Goal: Transaction & Acquisition: Purchase product/service

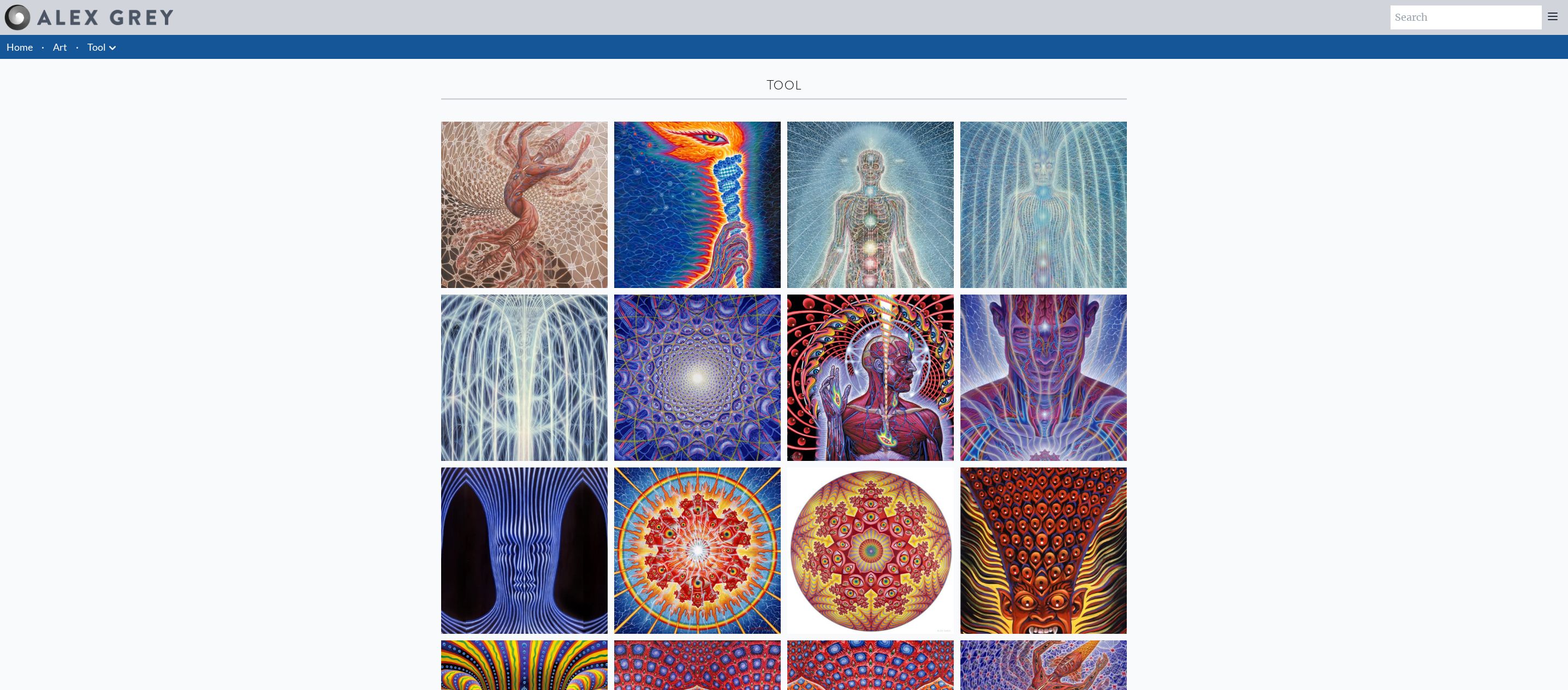
click at [95, 14] on img at bounding box center [105, 18] width 136 height 15
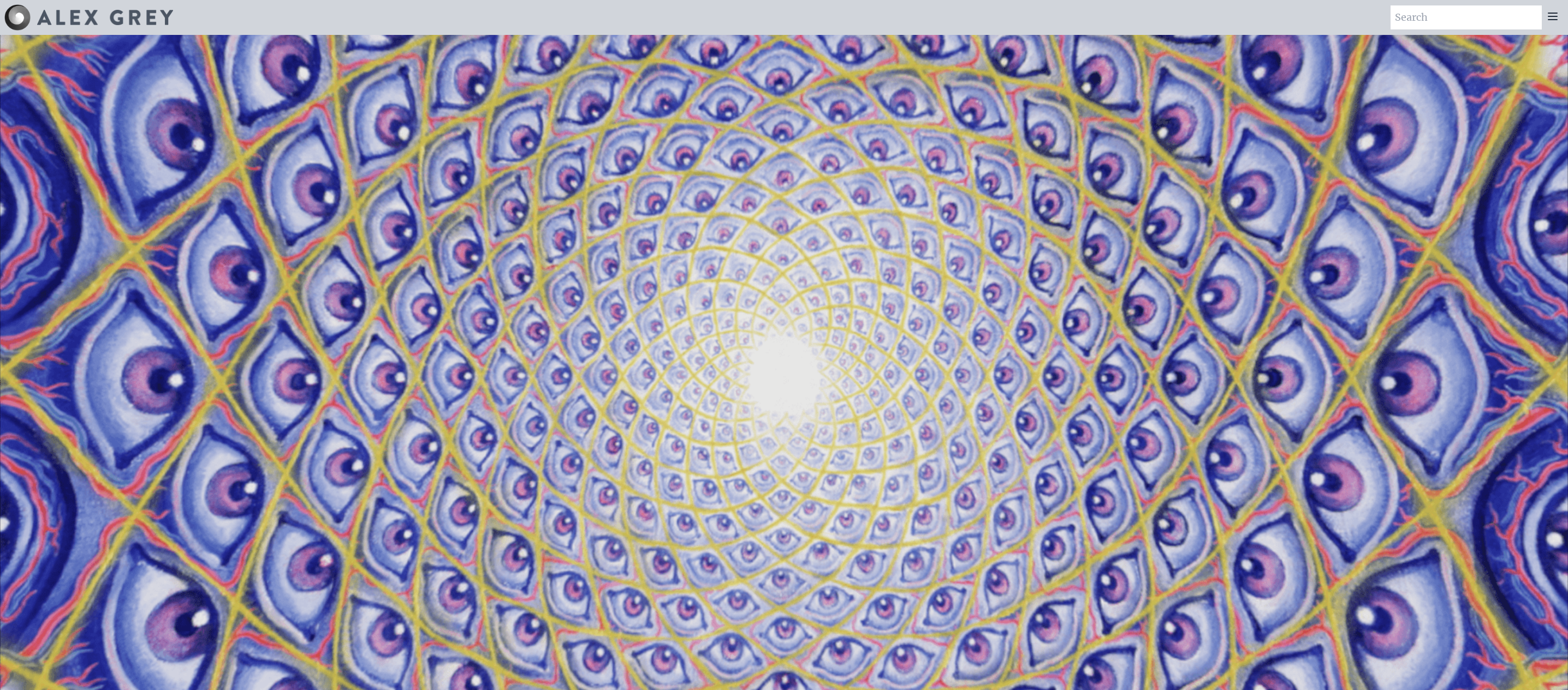
click at [1557, 19] on icon at bounding box center [1553, 17] width 14 height 13
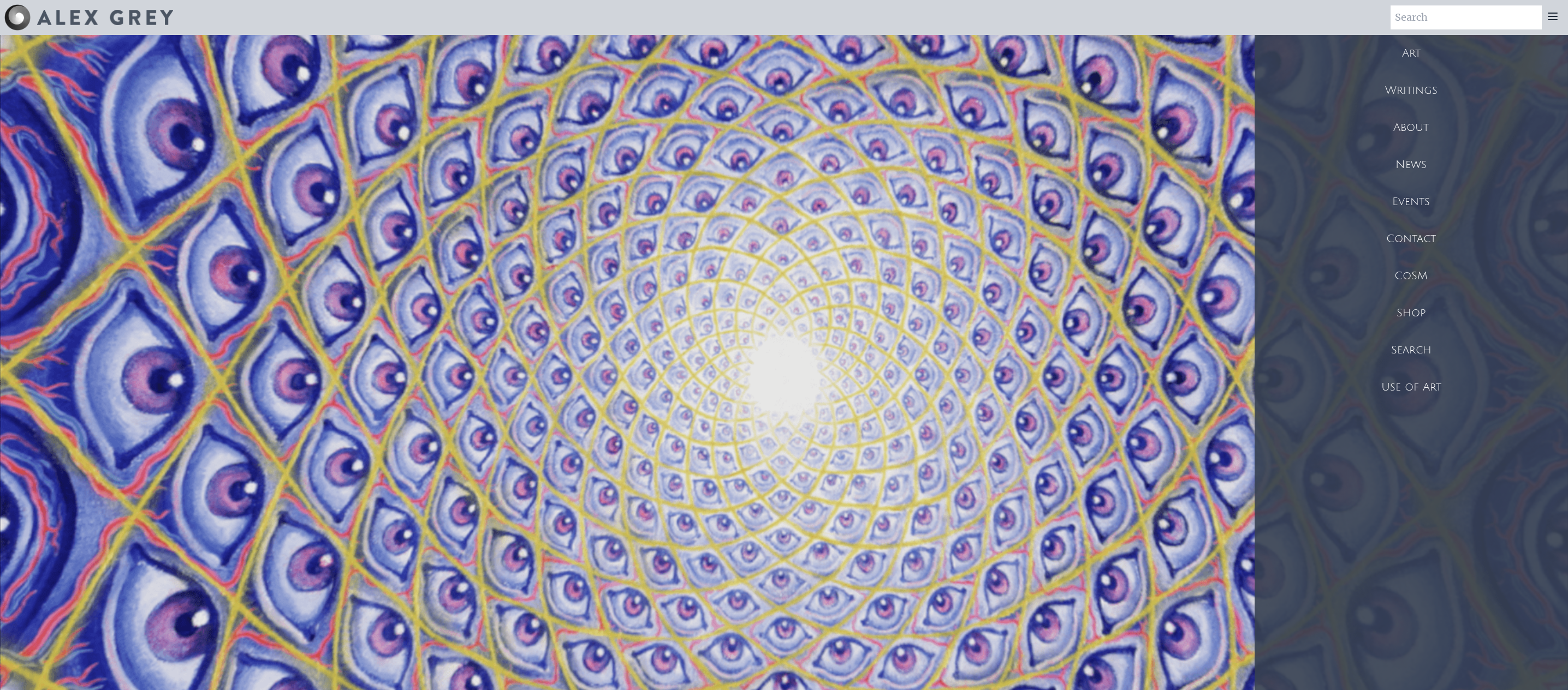
click at [1429, 310] on div "Shop" at bounding box center [1411, 313] width 313 height 37
